Goal: Transaction & Acquisition: Purchase product/service

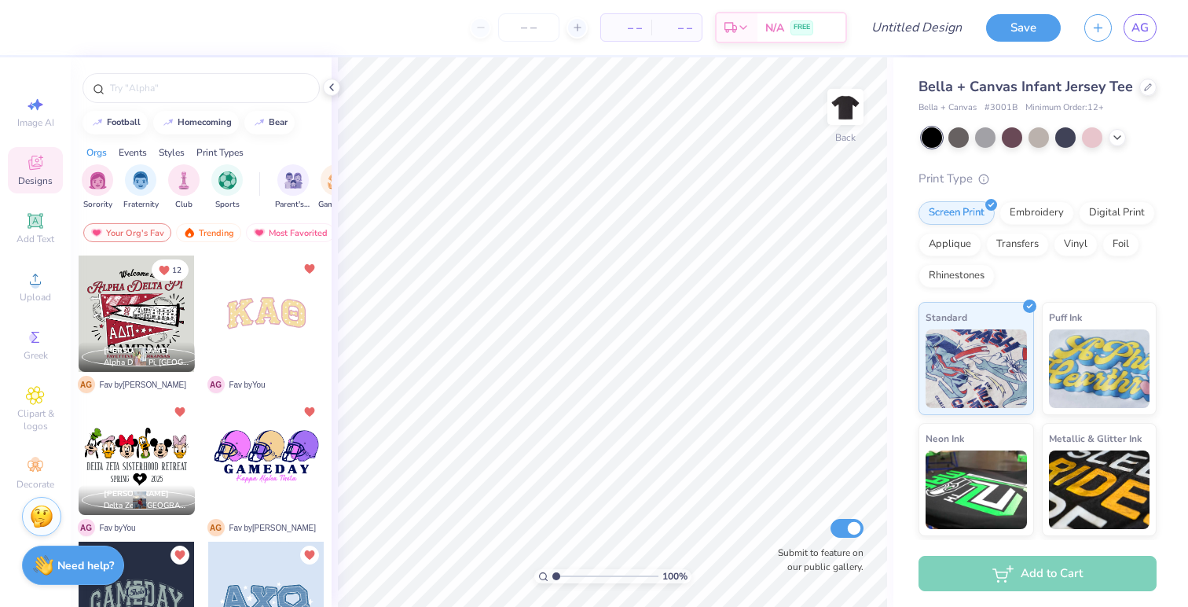
click at [279, 310] on div at bounding box center [266, 313] width 116 height 116
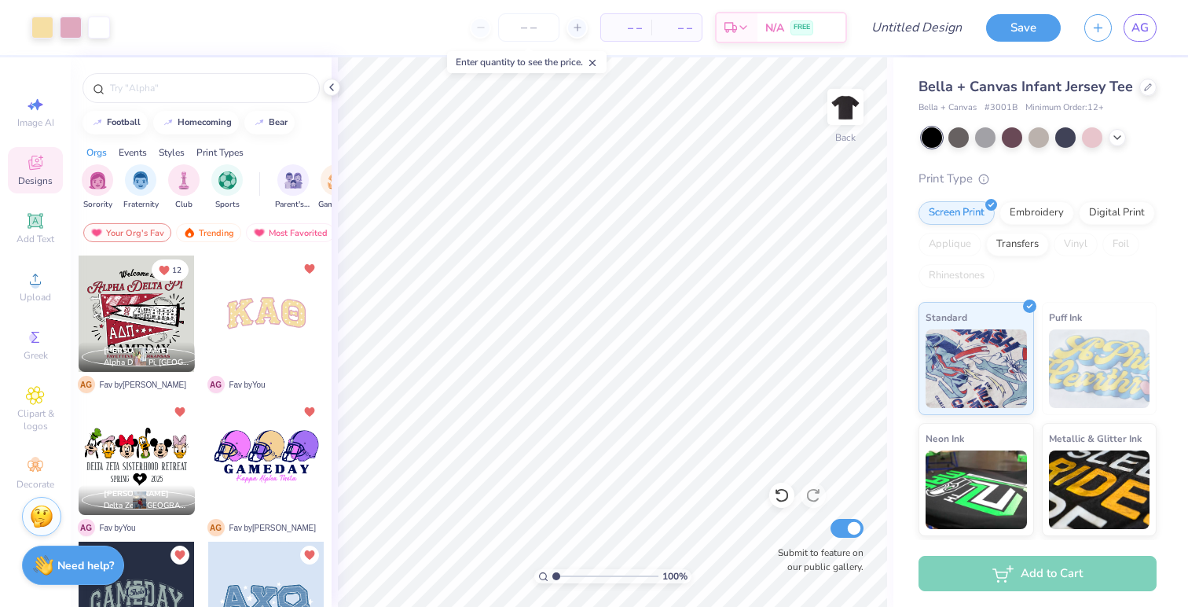
click at [972, 244] on div "Applique" at bounding box center [950, 245] width 63 height 24
click at [538, 32] on input "number" at bounding box center [528, 27] width 61 height 28
type input "12"
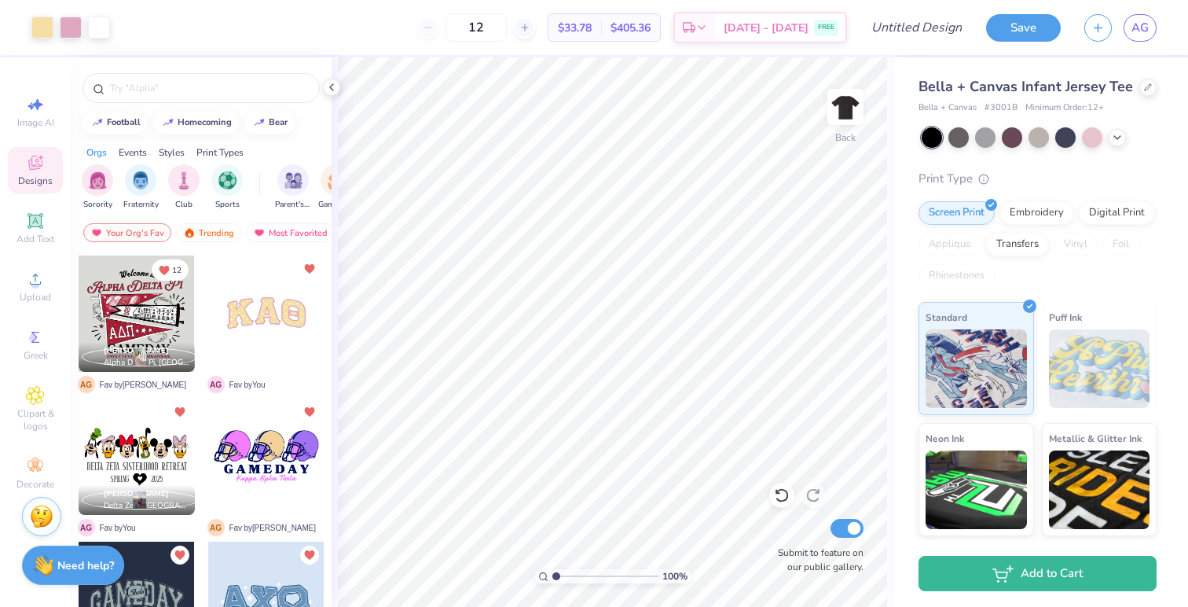
drag, startPoint x: 514, startPoint y: 30, endPoint x: 449, endPoint y: 29, distance: 65.2
click at [449, 29] on div "12" at bounding box center [476, 27] width 118 height 28
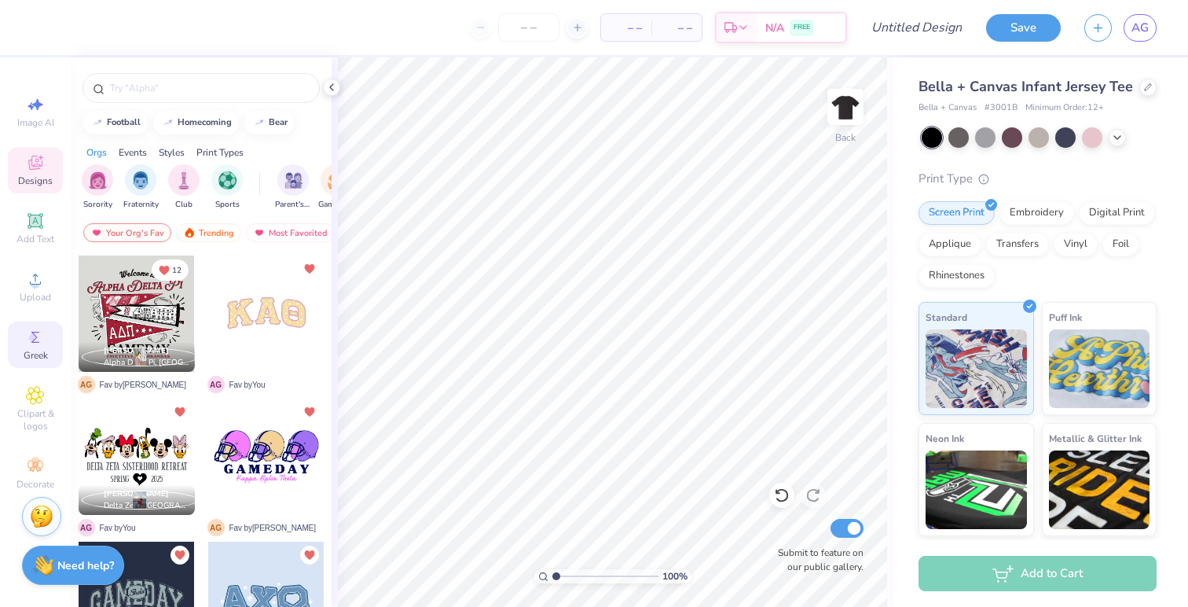
click at [37, 349] on span "Greek" at bounding box center [36, 355] width 24 height 13
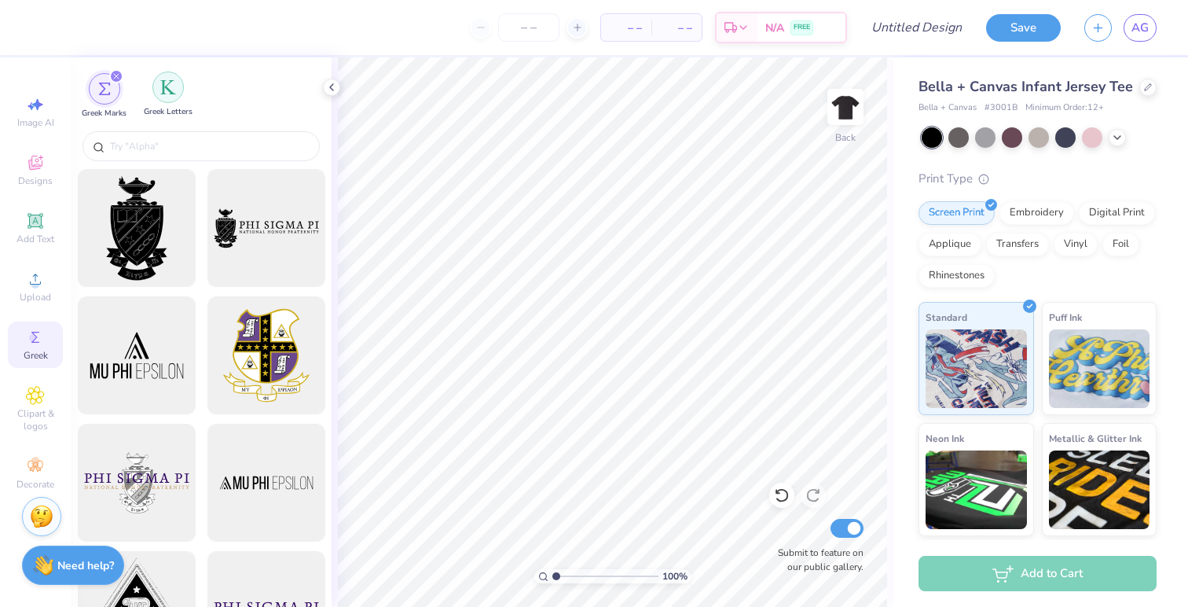
click at [172, 80] on img "filter for Greek Letters" at bounding box center [168, 87] width 16 height 16
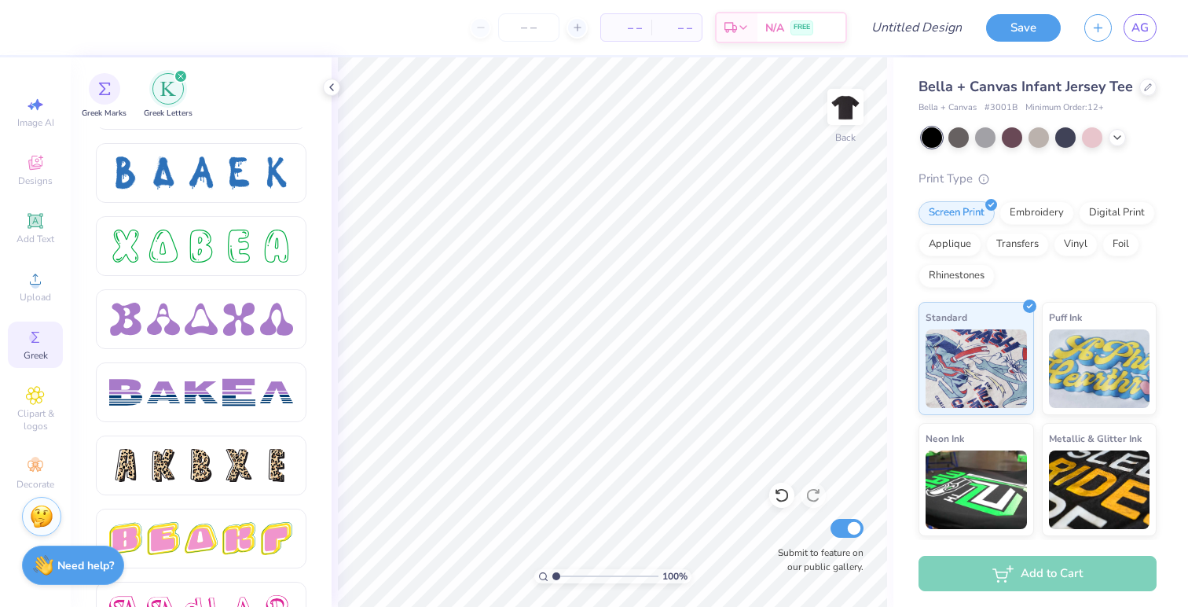
scroll to position [2350, 0]
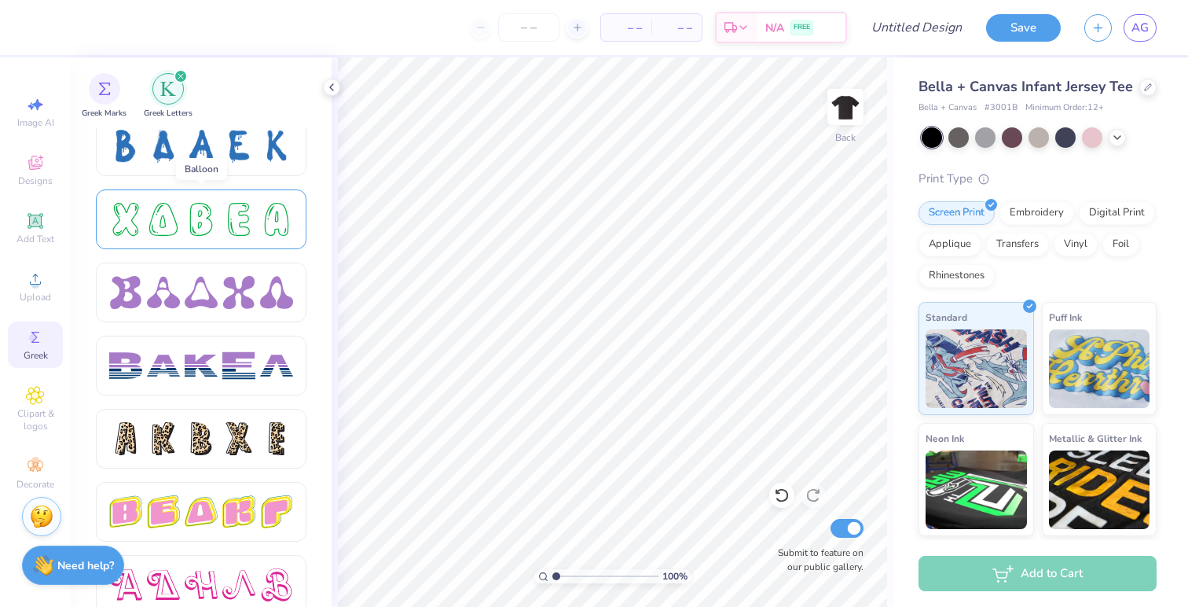
click at [237, 211] on div at bounding box center [238, 219] width 33 height 33
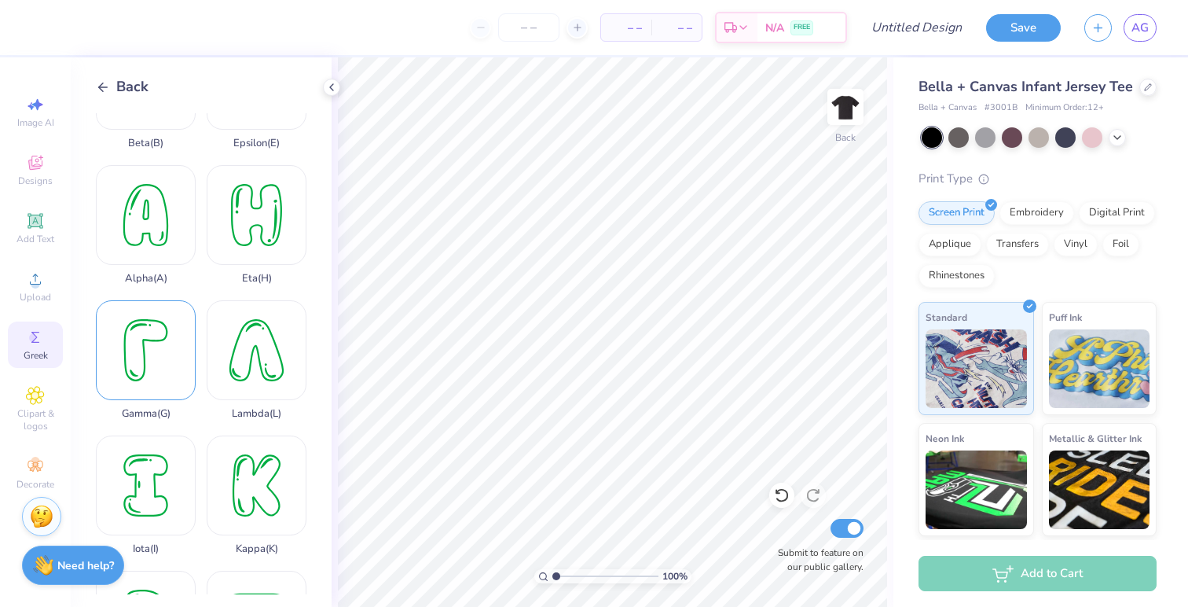
scroll to position [219, 0]
click at [275, 495] on div "Kappa ( K )" at bounding box center [257, 494] width 100 height 119
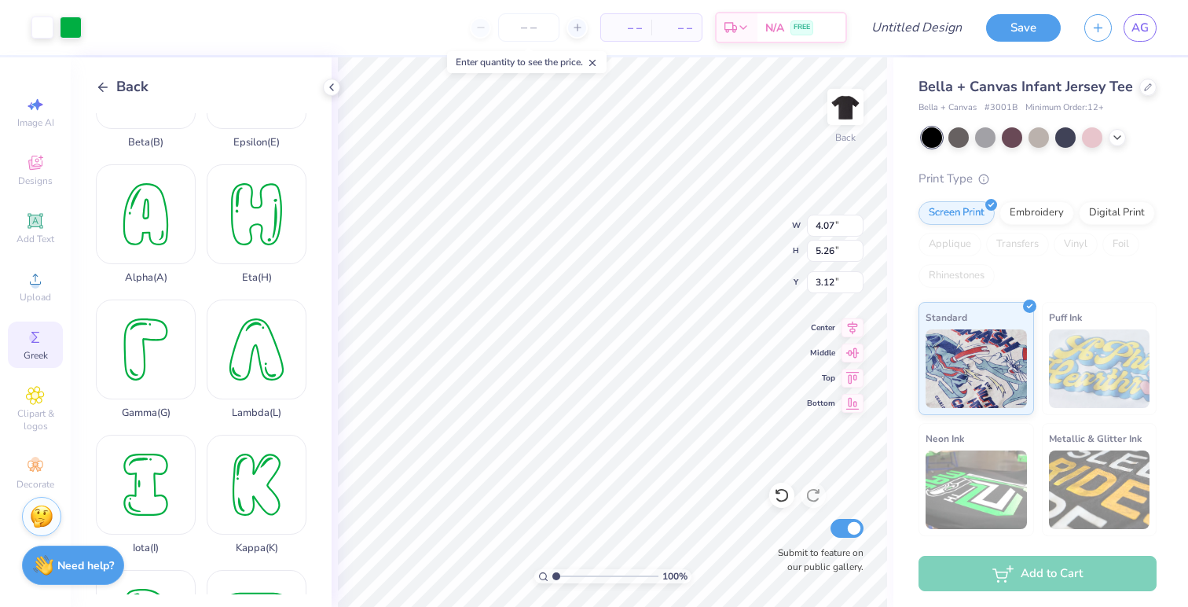
type input "3.00"
type input "2.11"
type input "2.73"
click at [181, 234] on div "Alpha ( A )" at bounding box center [146, 223] width 100 height 119
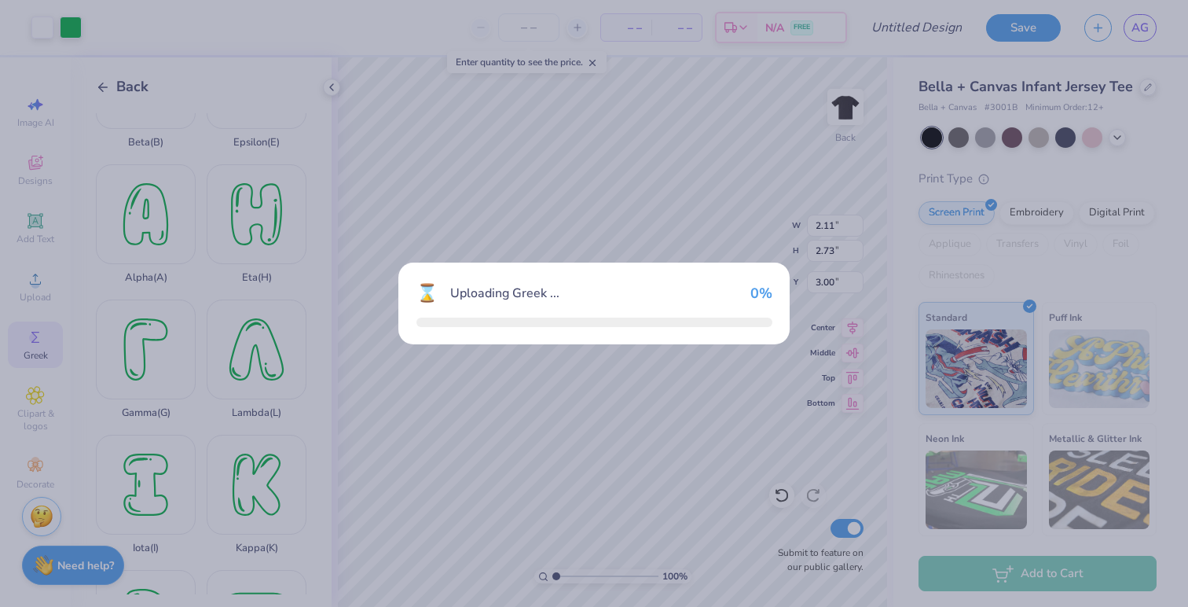
type input "3.81"
type input "5.26"
type input "3.12"
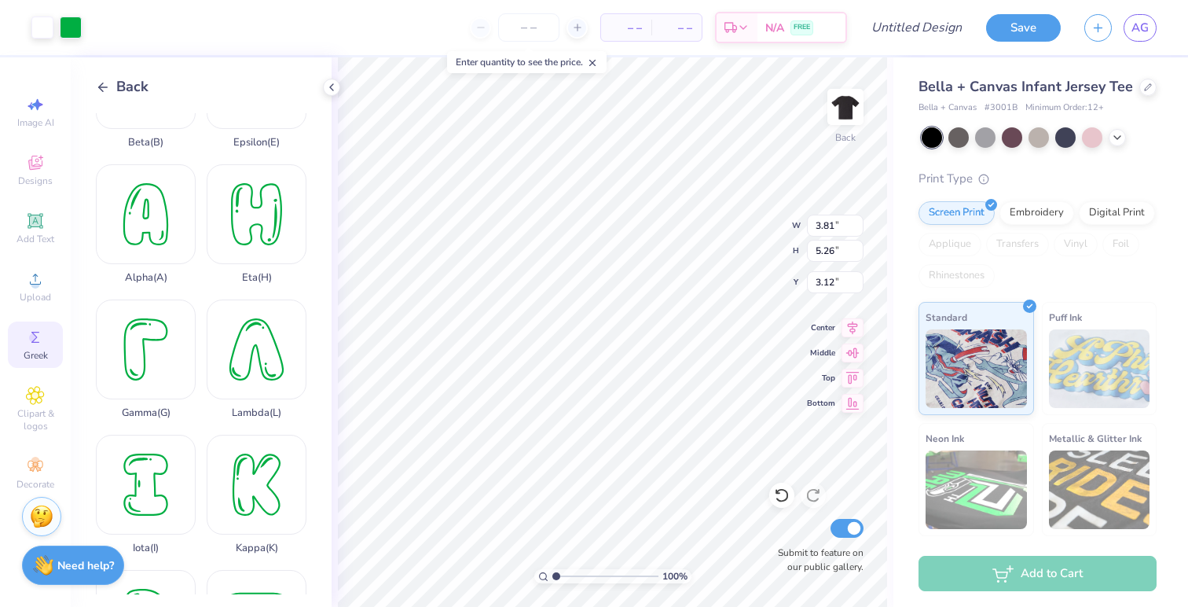
type input "1.93"
type input "2.66"
type input "3.00"
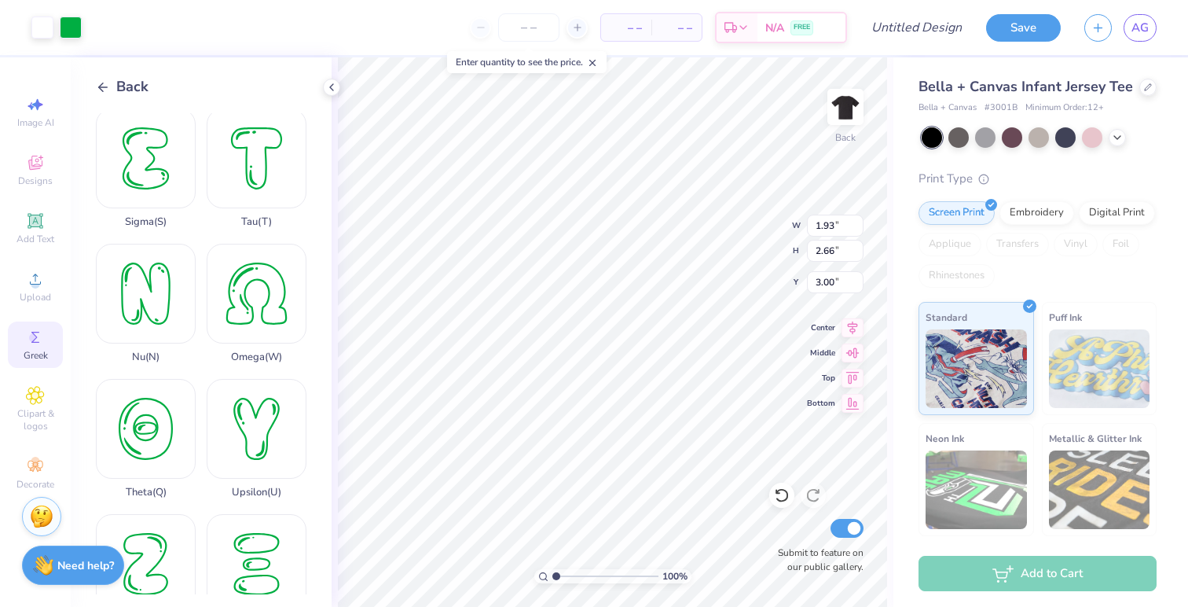
scroll to position [1088, 0]
click at [134, 451] on div "Theta ( Q )" at bounding box center [146, 436] width 100 height 119
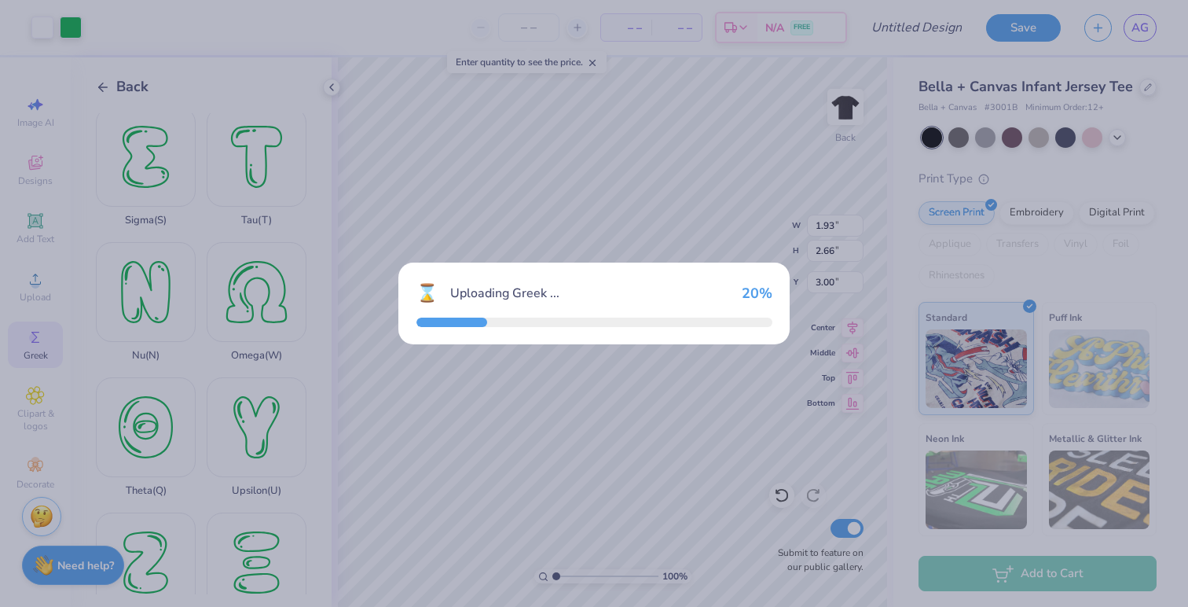
type input "4.59"
type input "5.26"
type input "3.12"
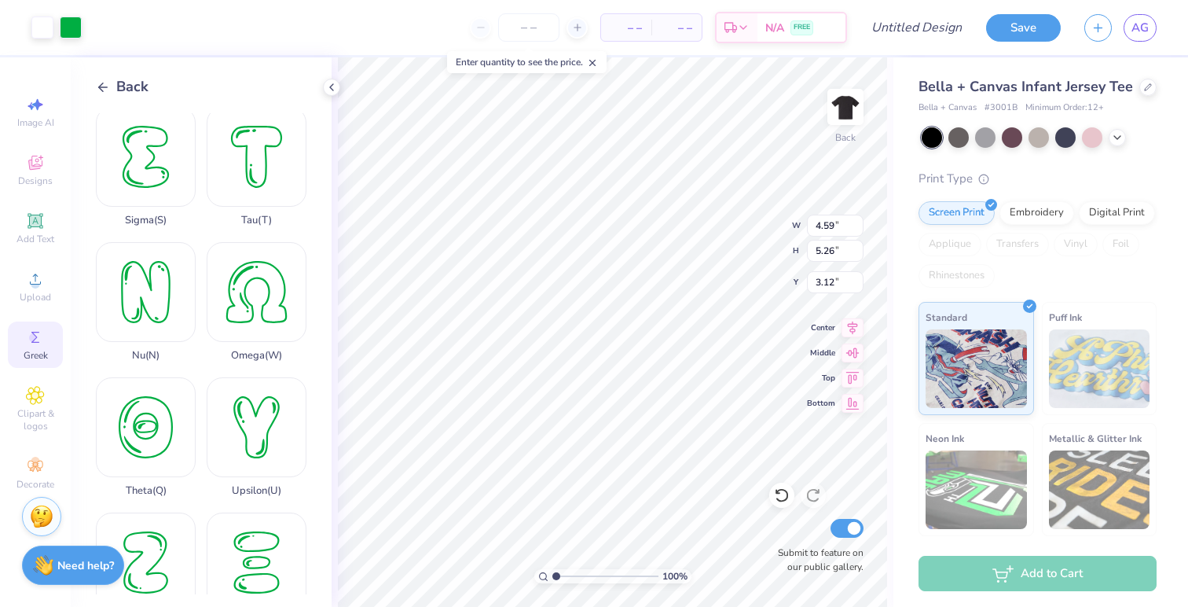
type input "2.21"
type input "2.53"
type input "3.00"
type input "1.93"
type input "2.66"
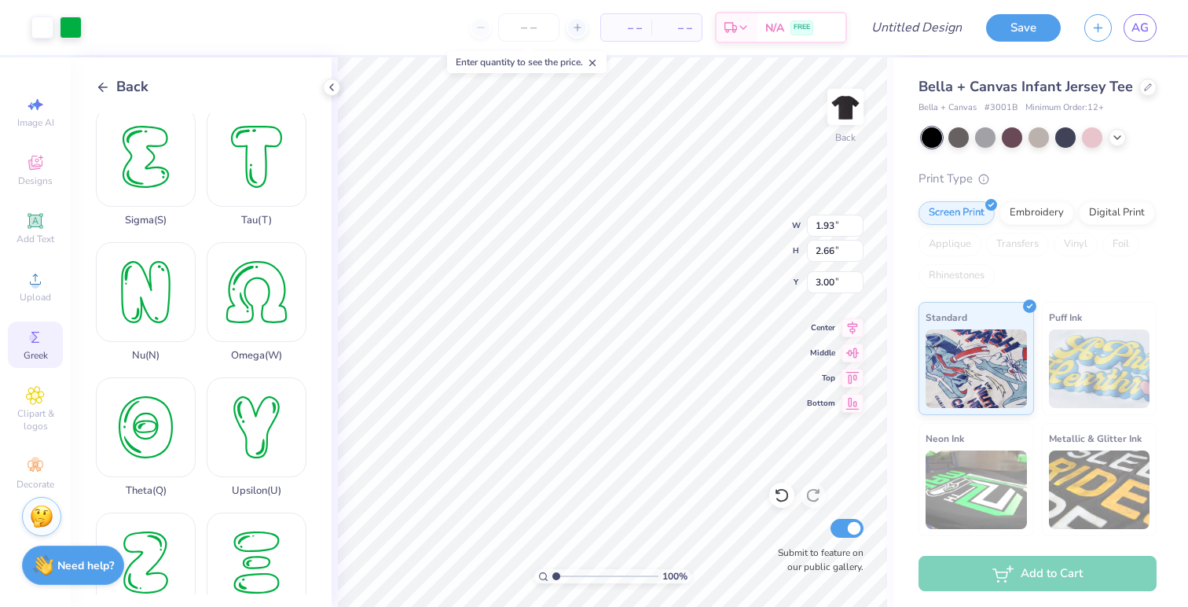
type input "2.11"
type input "2.73"
type input "2.00"
type input "2.59"
type input "1.93"
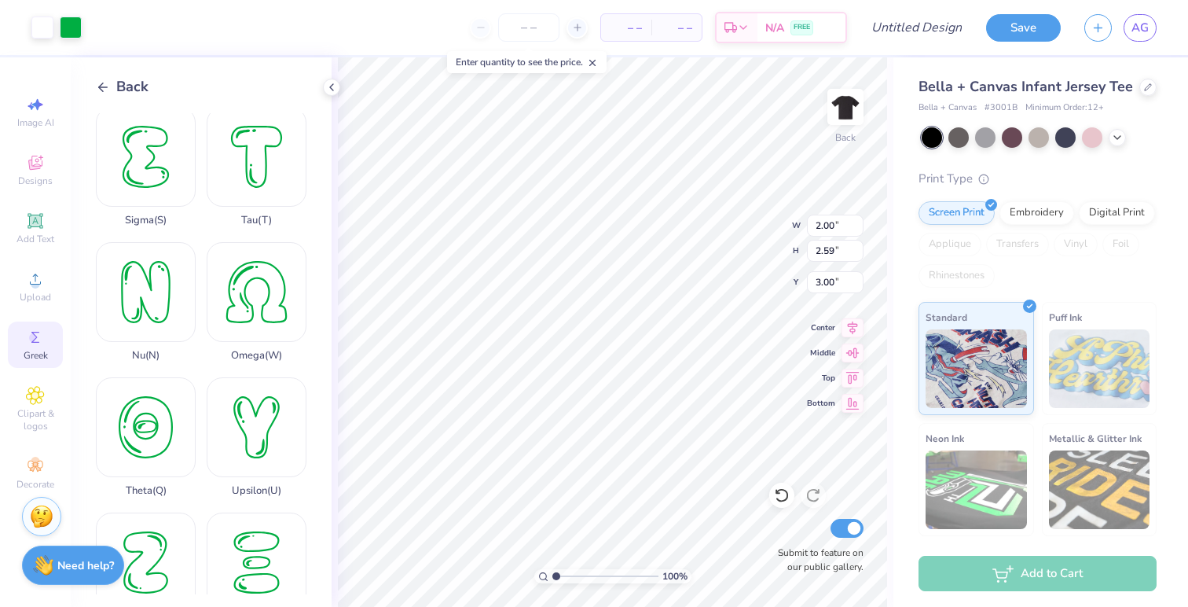
type input "2.66"
type input "1.83"
type input "2.52"
type input "2.00"
type input "2.59"
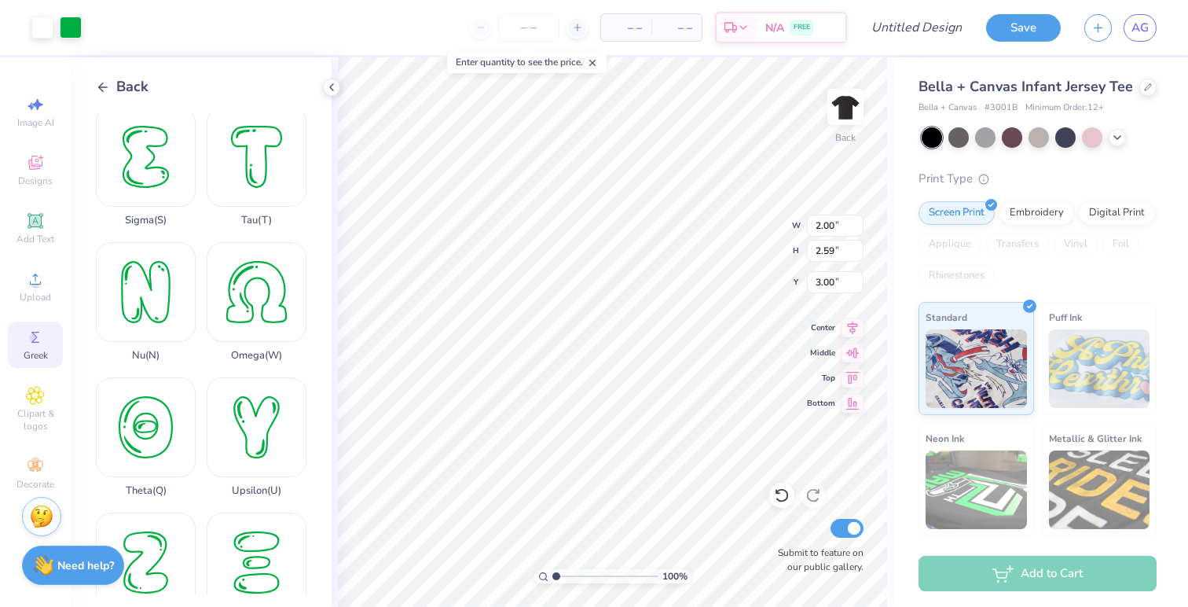
type input "1.83"
type input "2.52"
type input "1.88"
type input "2.59"
type input "2.21"
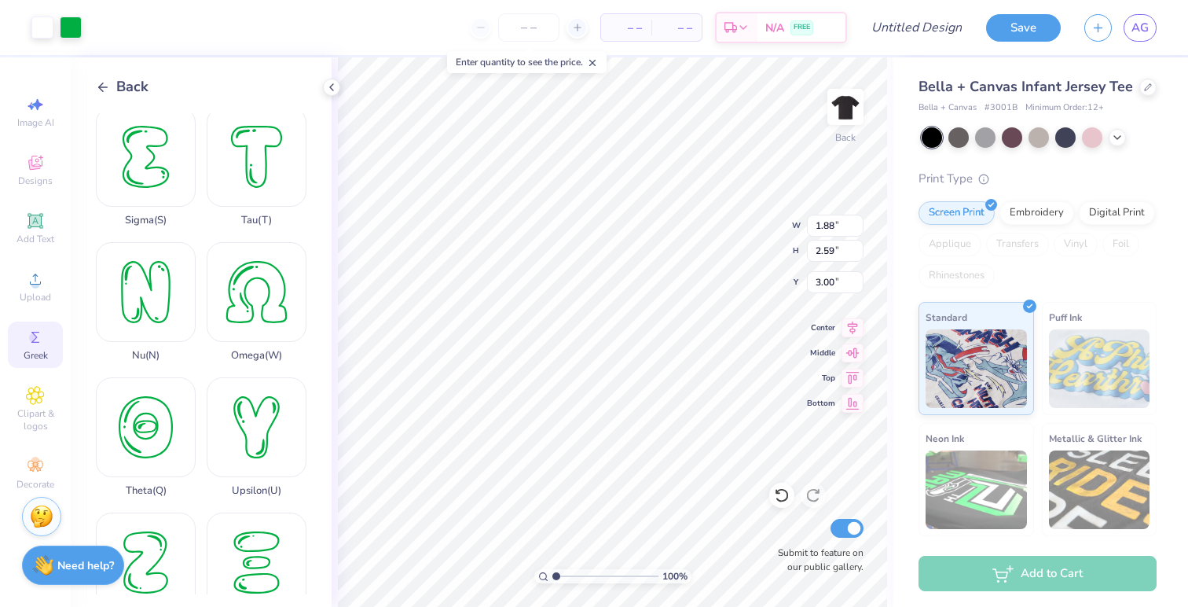
type input "2.53"
type input "2.26"
type input "2.59"
type input "2.00"
click at [65, 42] on div "Art colors" at bounding box center [41, 27] width 82 height 55
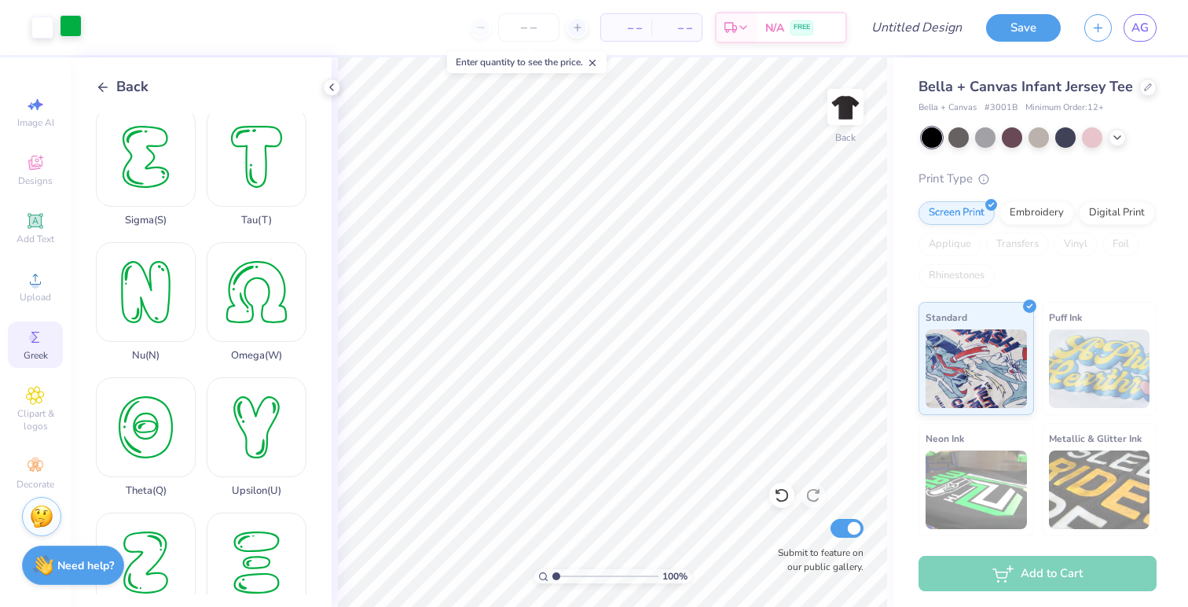
click at [66, 23] on div at bounding box center [71, 26] width 22 height 22
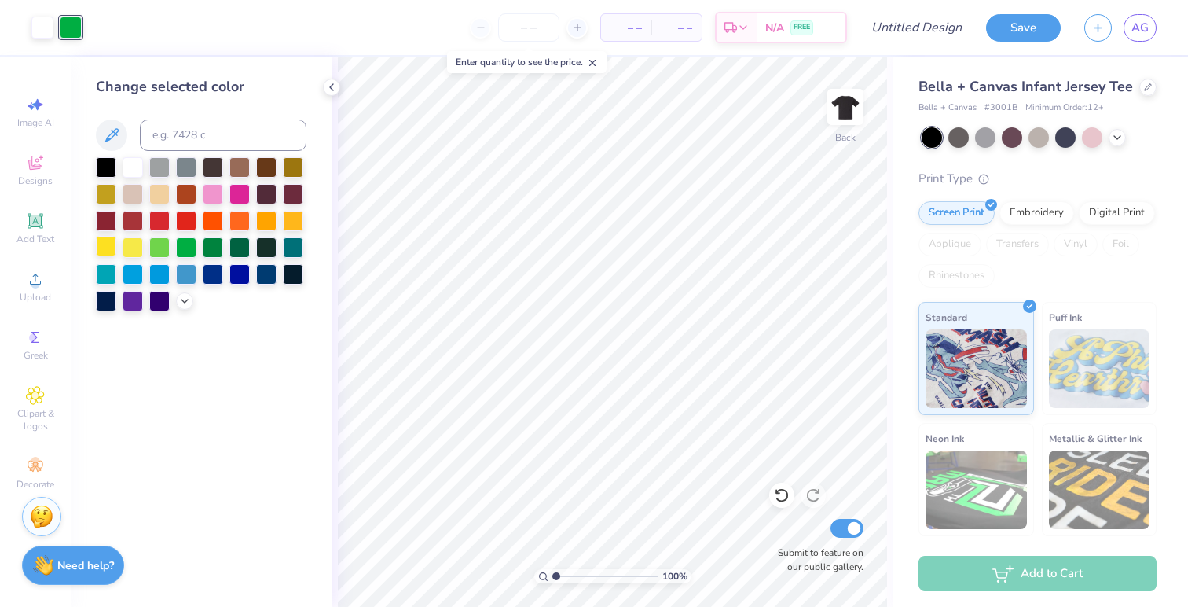
click at [108, 245] on div at bounding box center [106, 246] width 20 height 20
click at [36, 20] on div at bounding box center [42, 26] width 22 height 22
click at [272, 226] on div at bounding box center [266, 219] width 20 height 20
click at [285, 221] on div at bounding box center [293, 219] width 20 height 20
click at [525, 33] on input "number" at bounding box center [528, 27] width 61 height 28
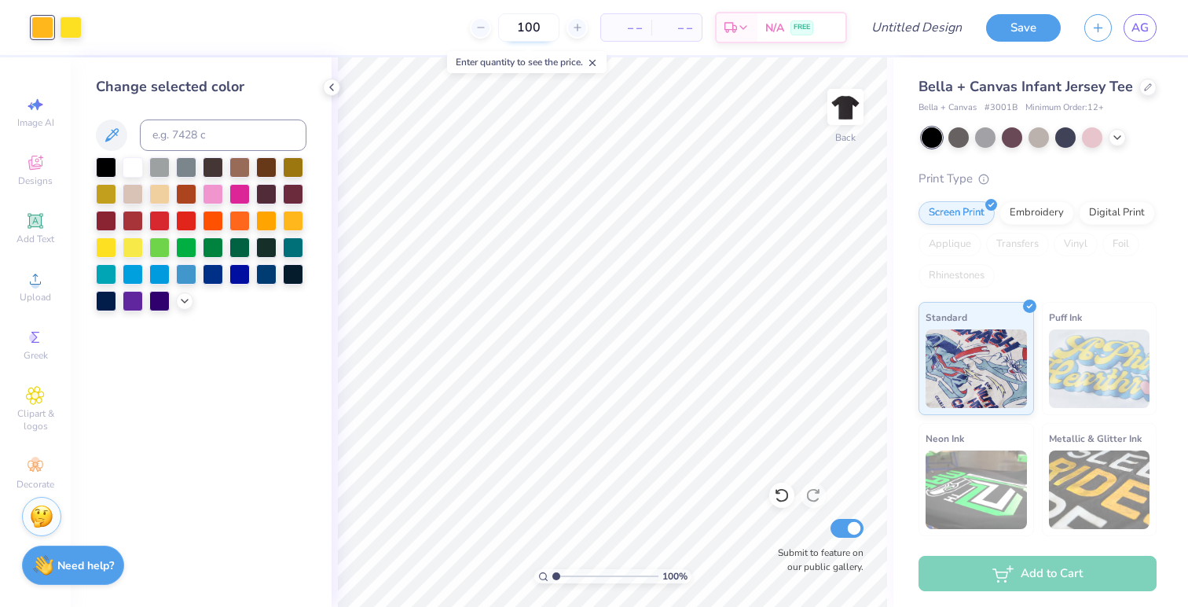
type input "100"
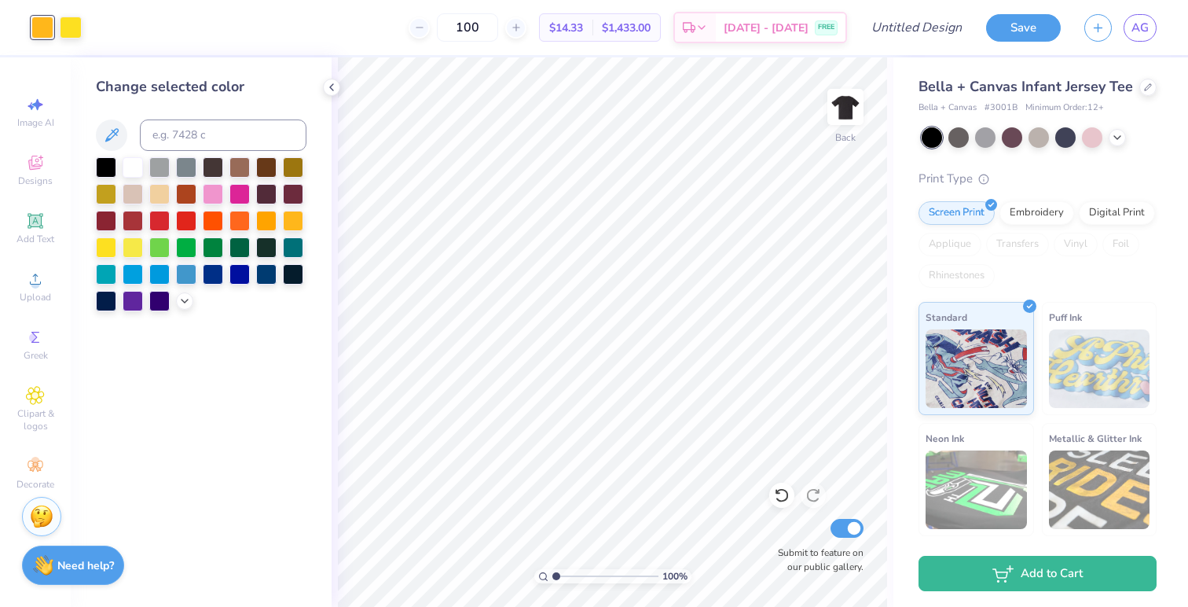
drag, startPoint x: 504, startPoint y: 31, endPoint x: 427, endPoint y: 30, distance: 77.0
click at [427, 30] on div "100 $14.33 Per Item $1,433.00 Total Est. Delivery [DATE] - [DATE] FREE" at bounding box center [471, 27] width 754 height 55
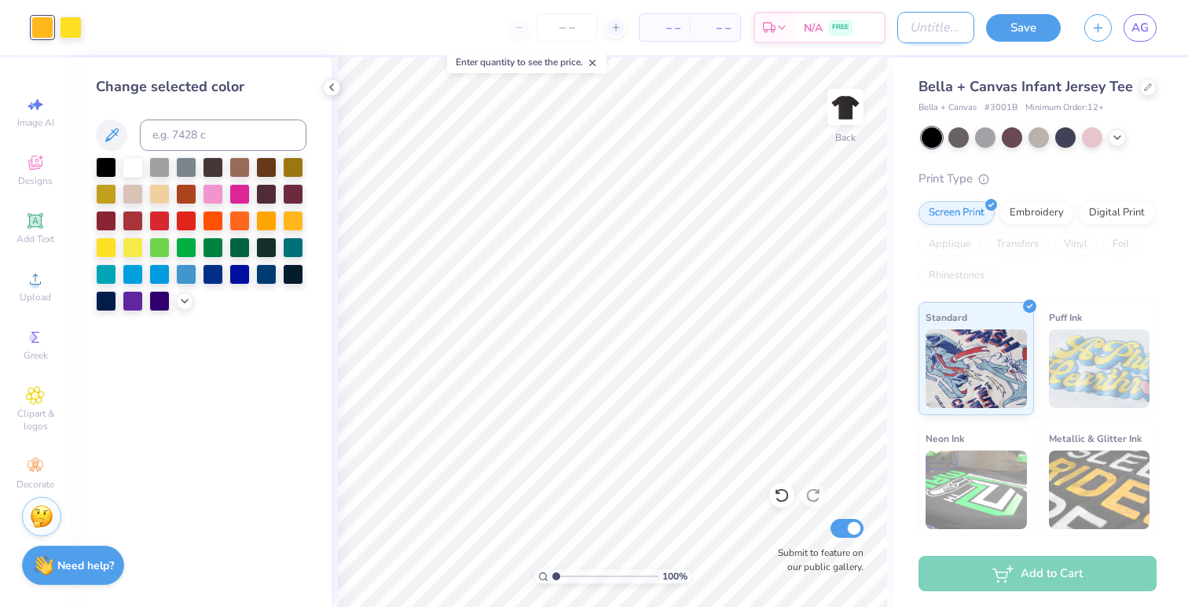
click at [947, 38] on input "Design Title" at bounding box center [936, 27] width 77 height 31
type input "Teddy Bear Tees"
click at [1046, 25] on button "Save" at bounding box center [1023, 26] width 75 height 28
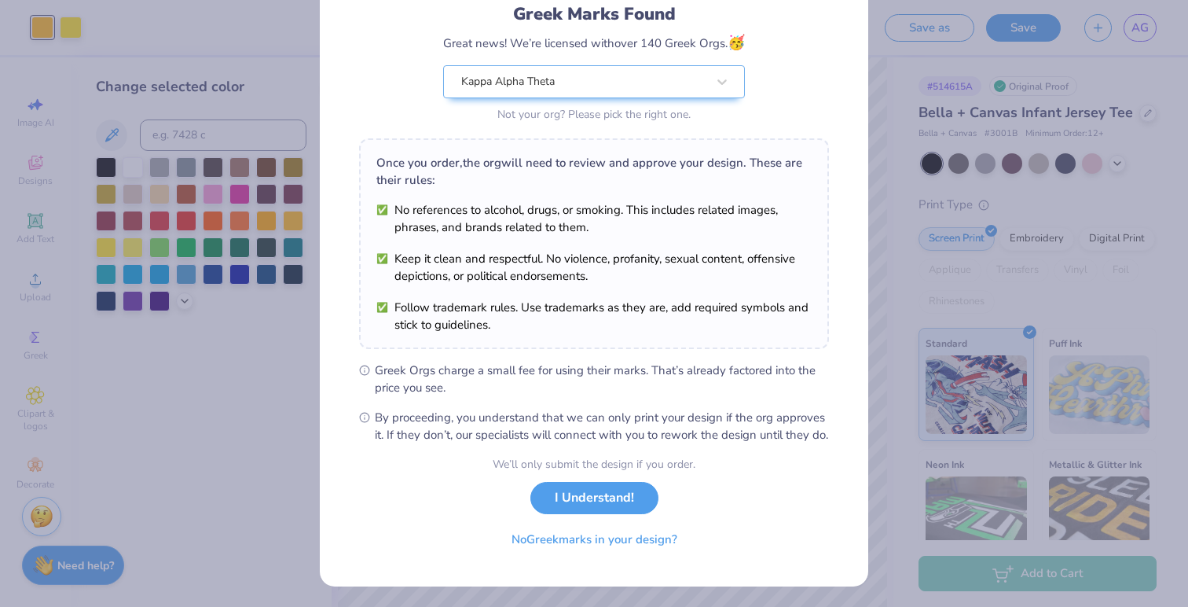
scroll to position [129, 0]
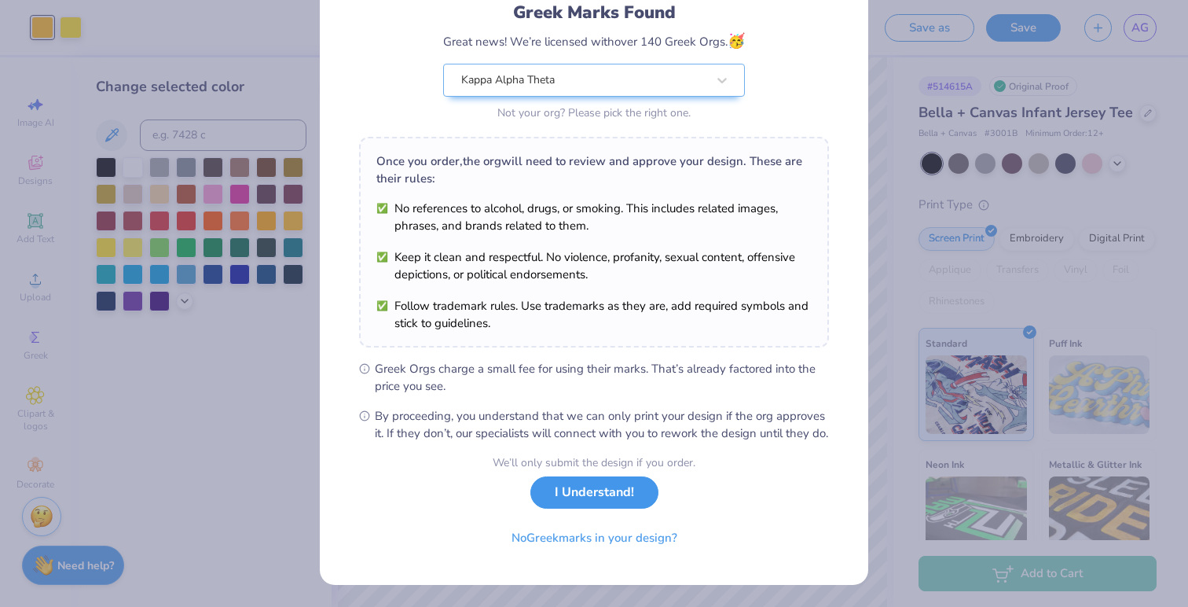
click at [609, 494] on button "I Understand!" at bounding box center [595, 492] width 128 height 32
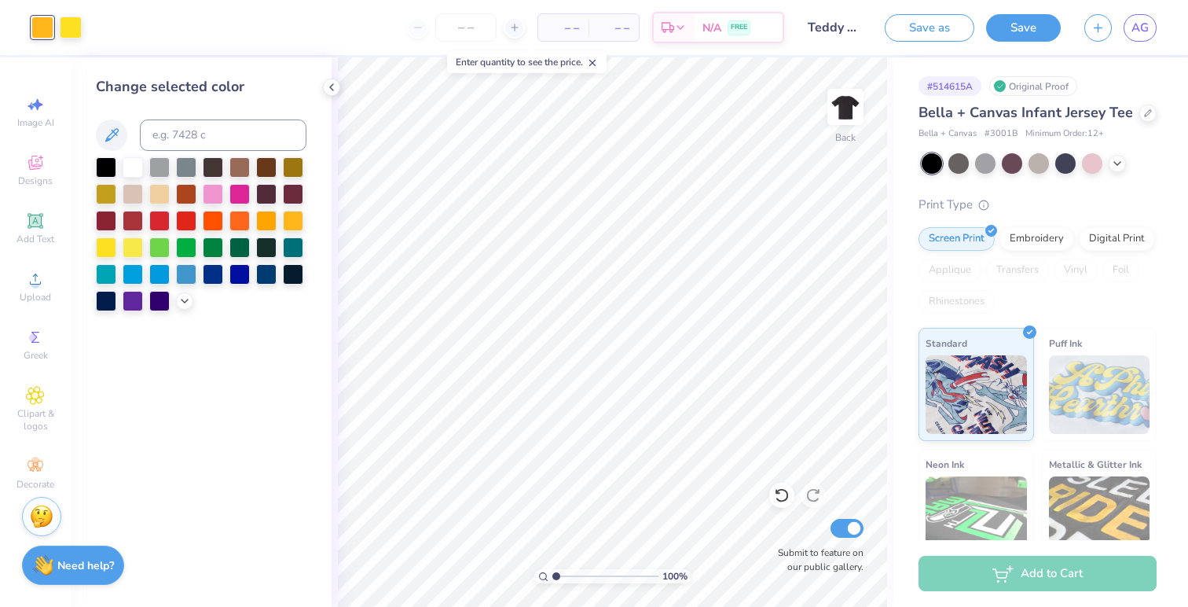
scroll to position [0, 0]
click at [1148, 23] on span "AG" at bounding box center [1140, 28] width 17 height 18
